Goal: Book appointment/travel/reservation

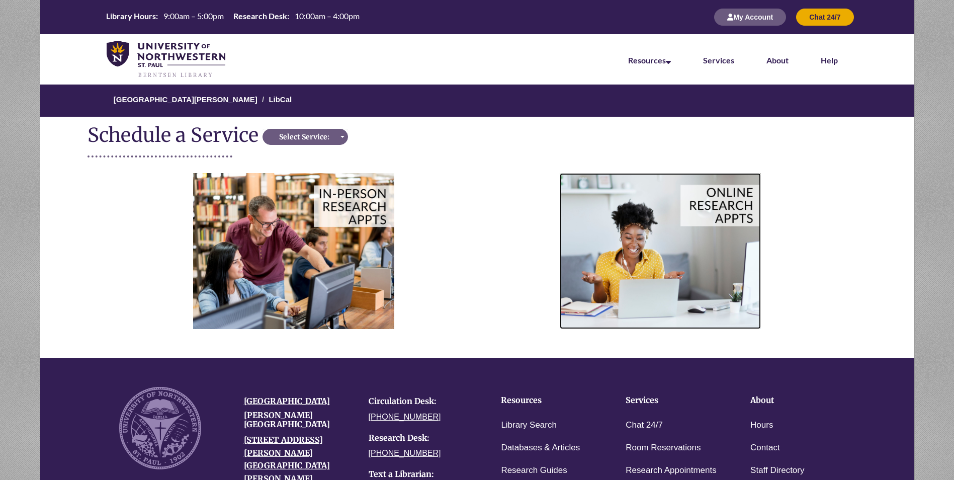
click at [624, 261] on img at bounding box center [660, 250] width 201 height 155
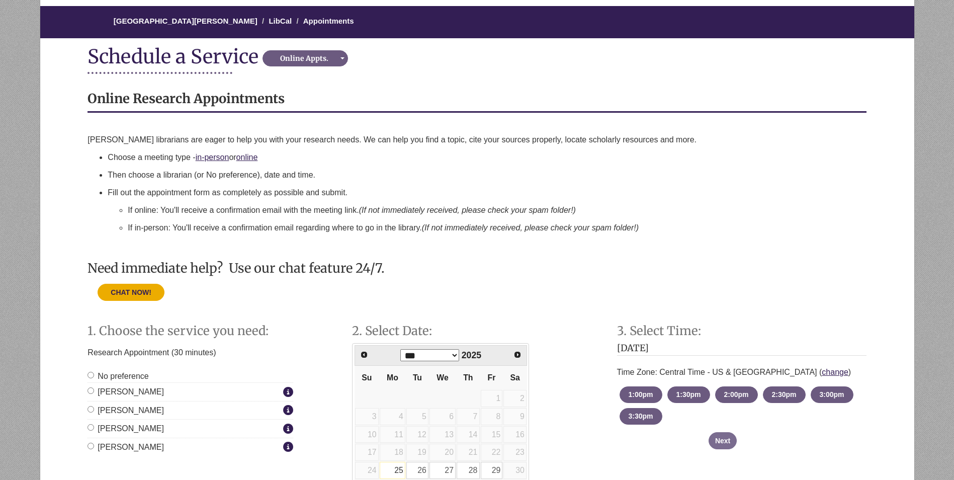
scroll to position [151, 0]
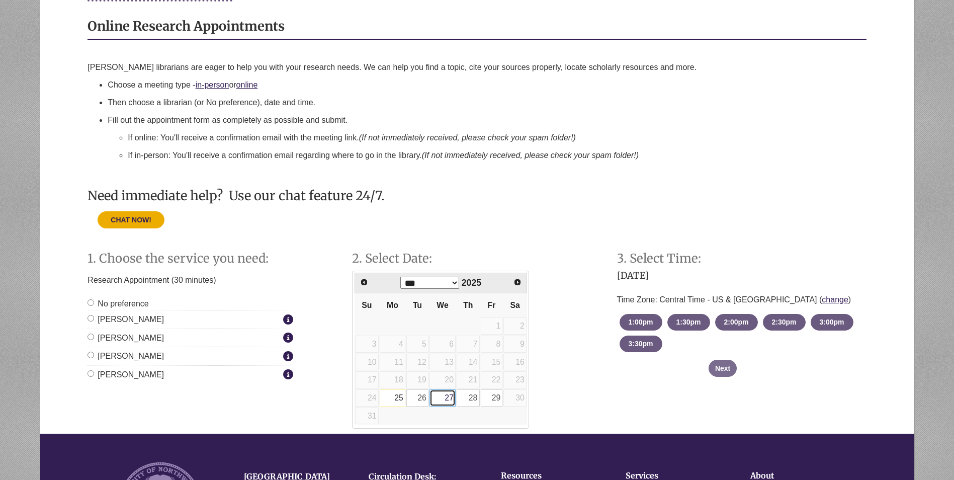
click at [451, 399] on link "27" at bounding box center [442, 397] width 26 height 17
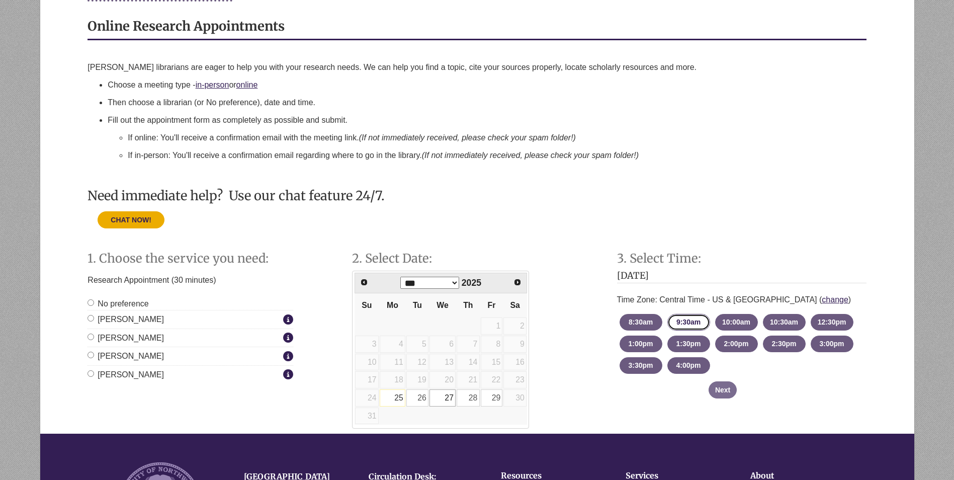
click at [690, 324] on button "9:30am - until 10:00am [DATE]" at bounding box center [688, 322] width 43 height 17
click at [687, 321] on button "9:30am - until 10:00am [DATE]" at bounding box center [688, 322] width 43 height 17
click at [728, 390] on button "Next" at bounding box center [723, 389] width 28 height 17
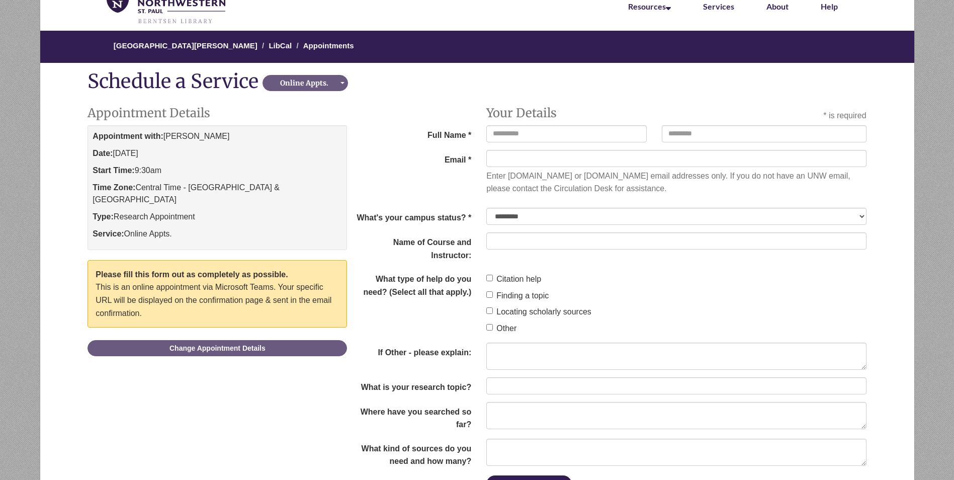
scroll to position [0, 0]
